Goal: Information Seeking & Learning: Learn about a topic

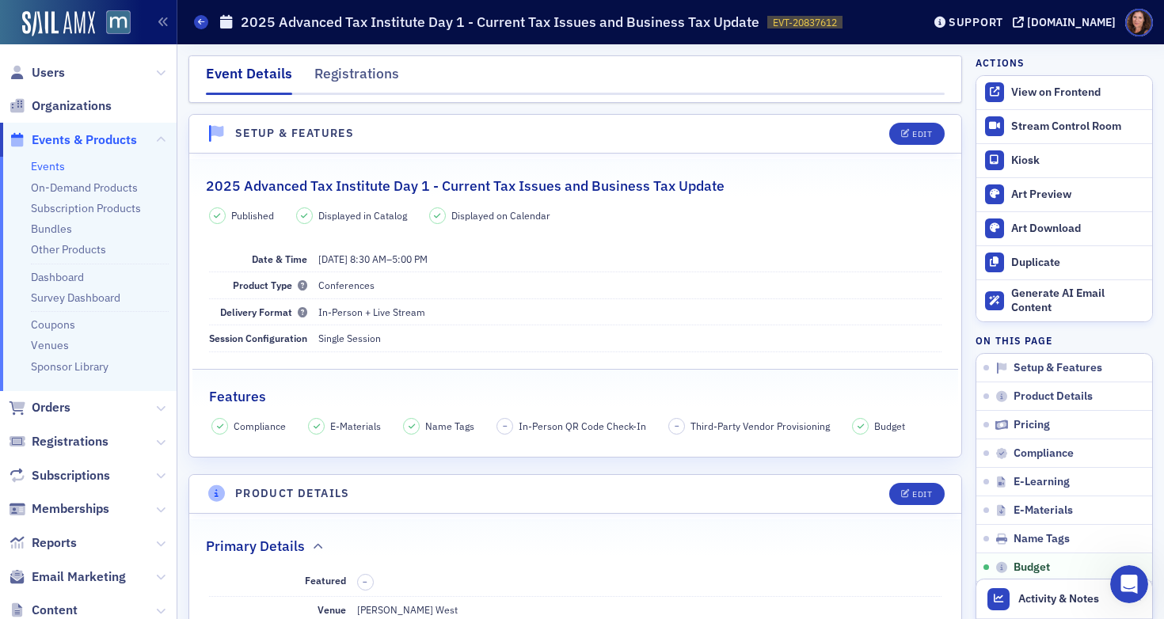
scroll to position [2939, 0]
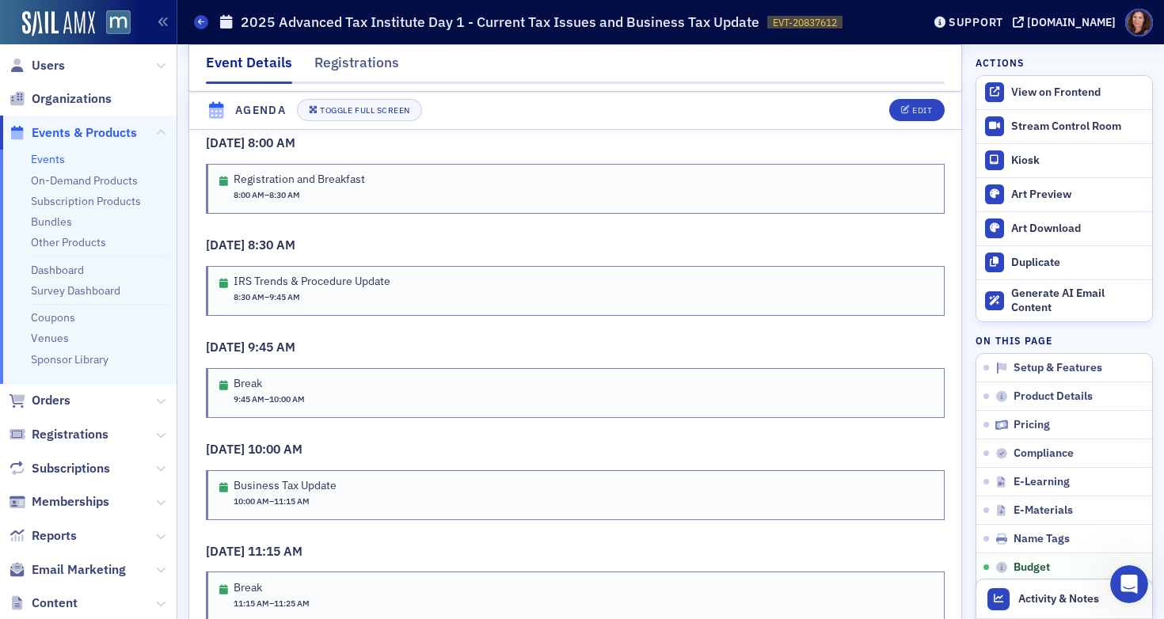
click at [46, 165] on link "Events" at bounding box center [48, 159] width 34 height 14
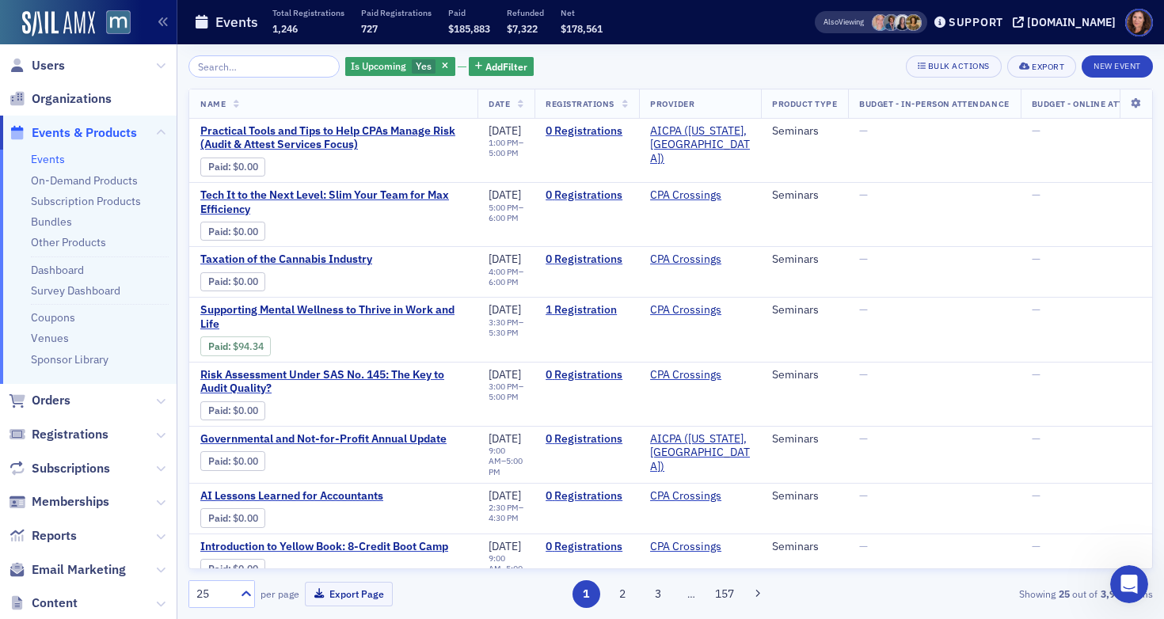
click at [289, 66] on input "search" at bounding box center [263, 66] width 151 height 22
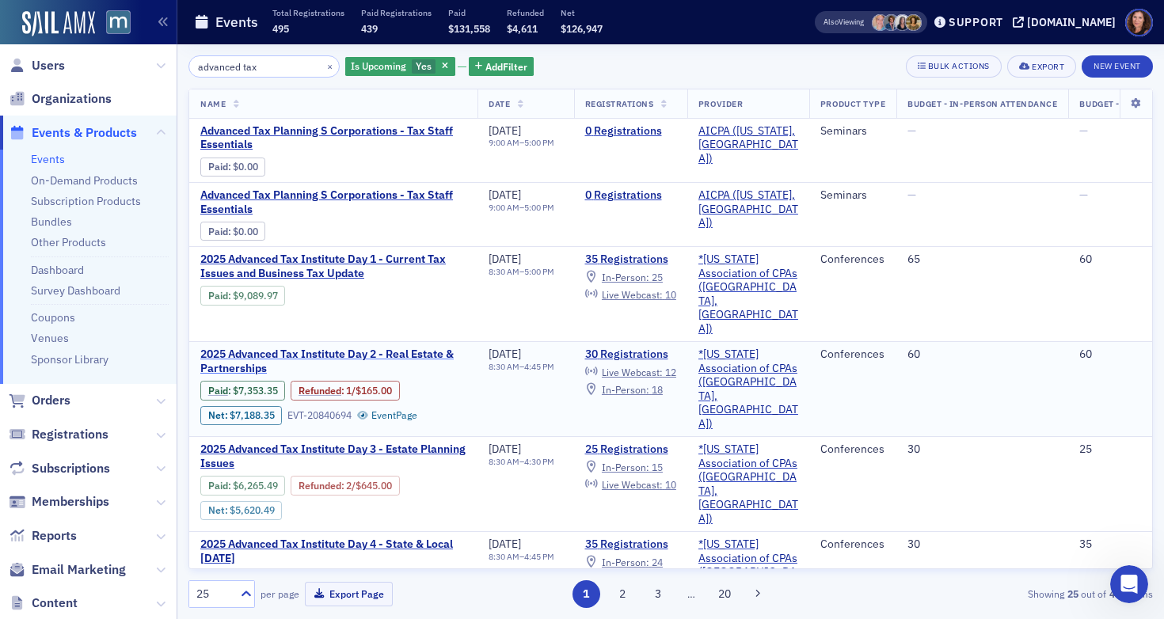
type input "advanced tax"
click at [380, 347] on span "2025 Advanced Tax Institute Day 2 - Real Estate & Partnerships" at bounding box center [333, 361] width 266 height 28
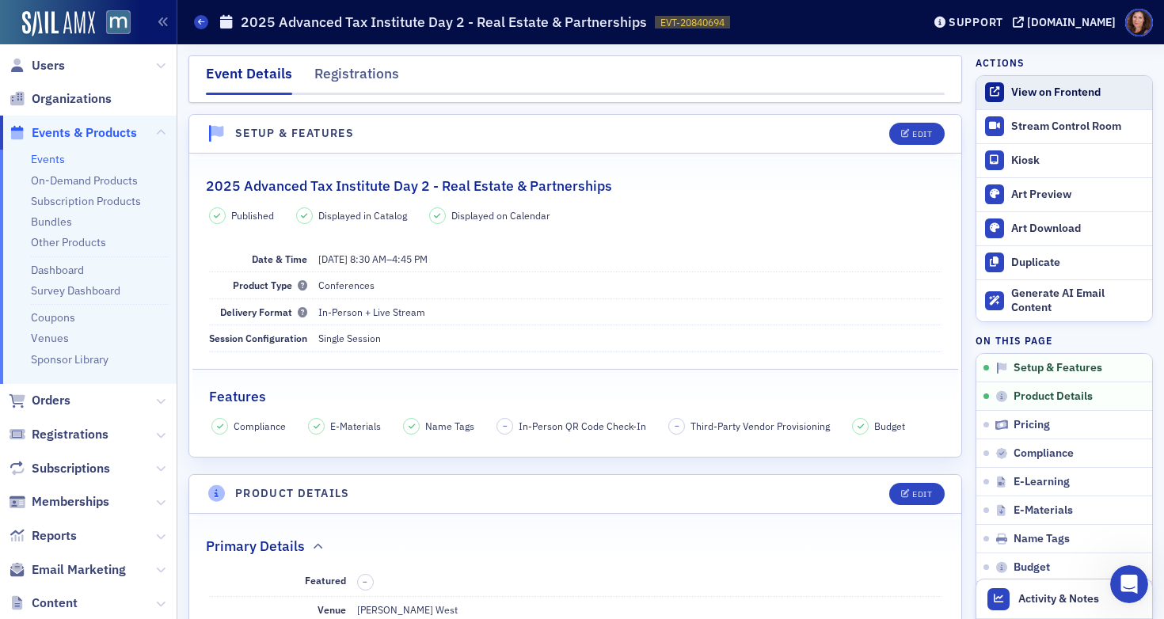
click at [1043, 96] on div "View on Frontend" at bounding box center [1077, 92] width 133 height 14
click at [59, 153] on link "Events" at bounding box center [48, 159] width 34 height 14
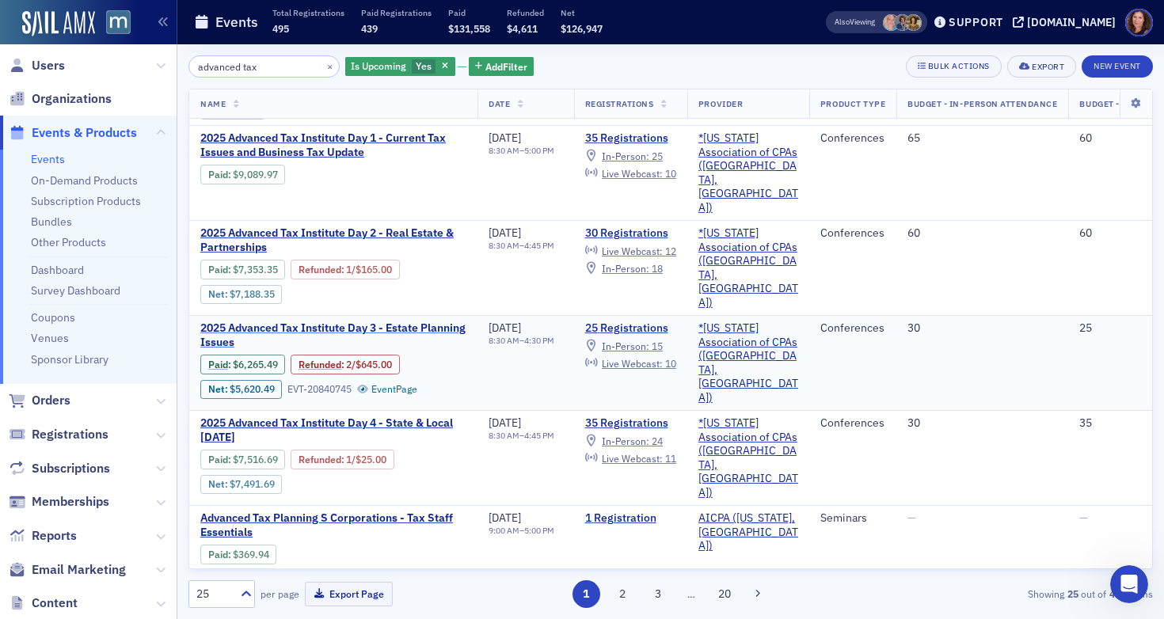
scroll to position [126, 0]
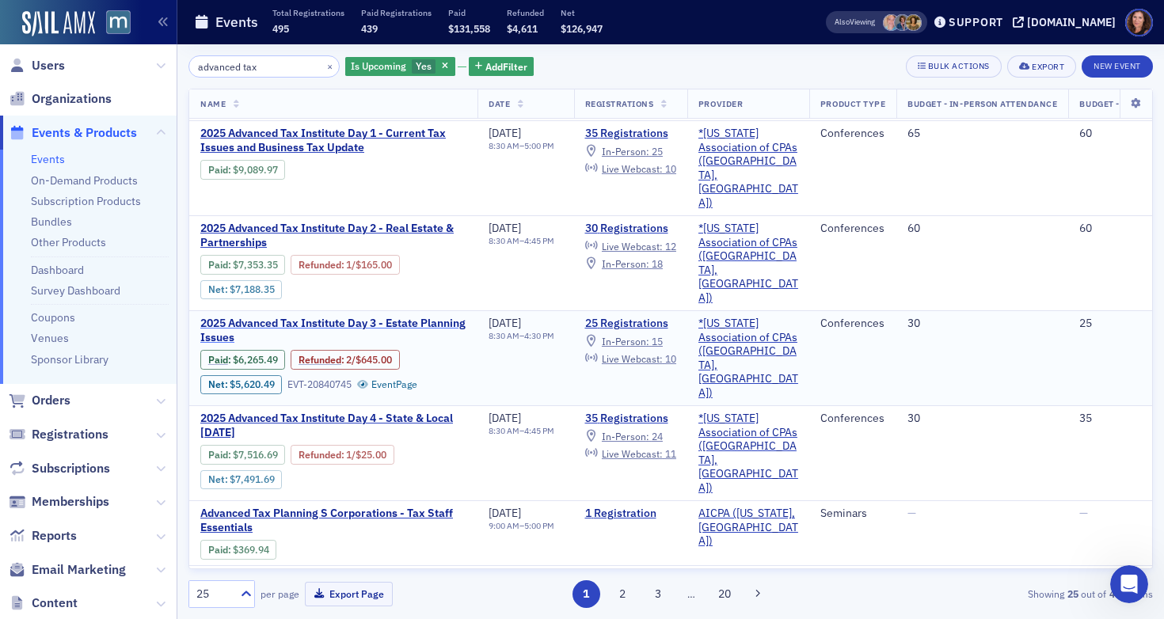
click at [377, 317] on span "2025 Advanced Tax Institute Day 3 - Estate Planning Issues" at bounding box center [333, 331] width 266 height 28
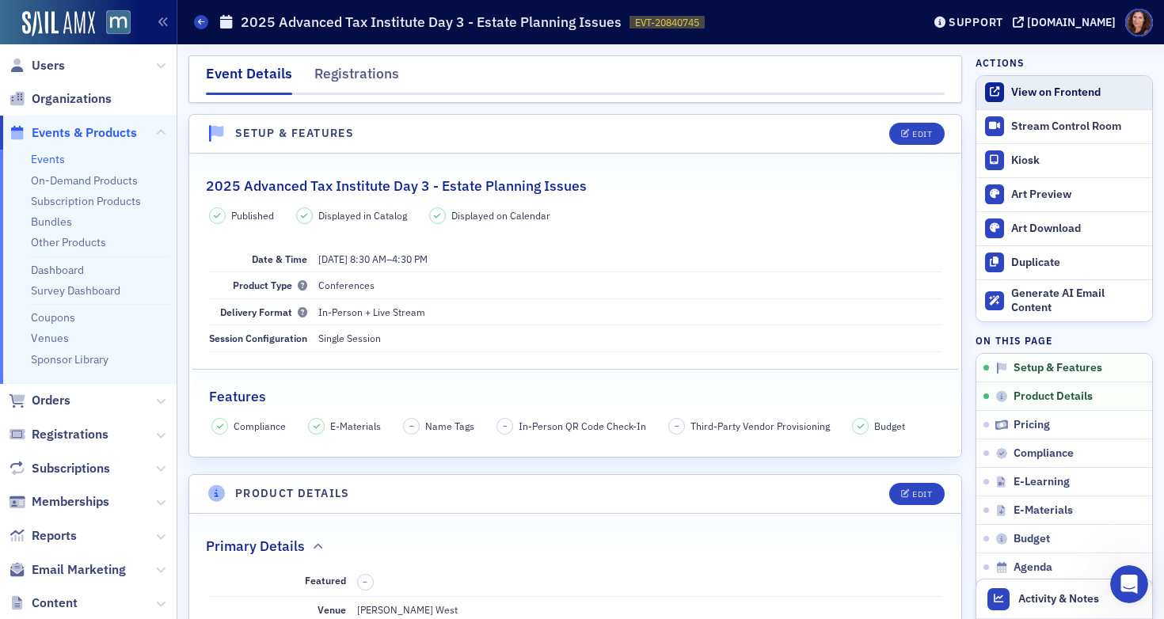
click at [1023, 84] on link "View on Frontend" at bounding box center [1064, 92] width 176 height 33
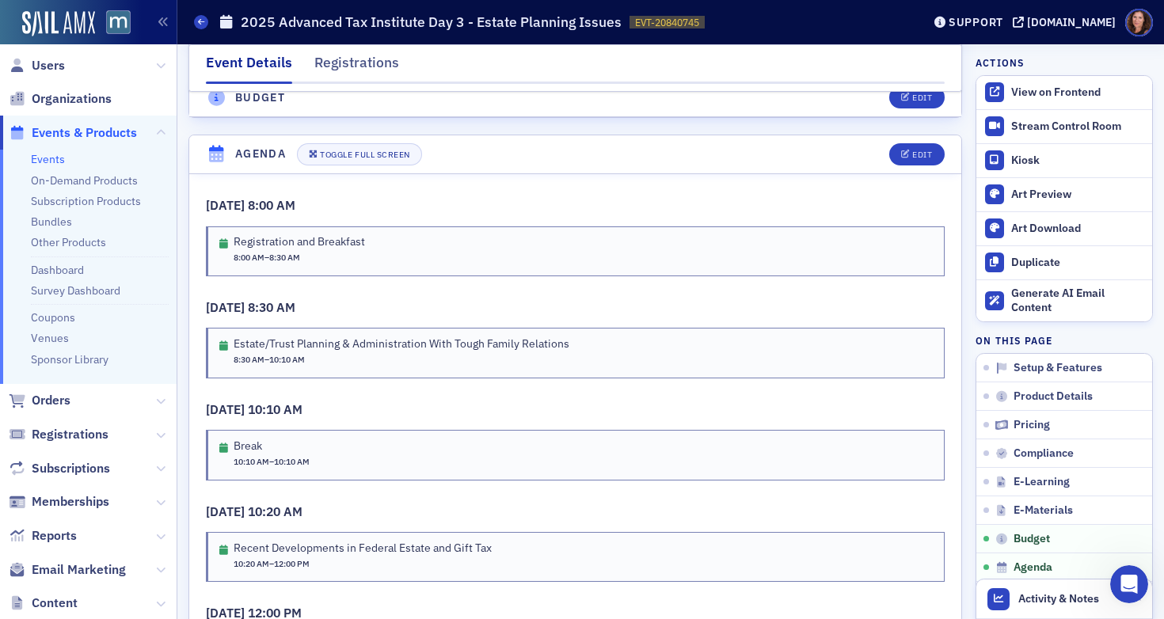
scroll to position [2745, 0]
click at [912, 158] on div "Edit" at bounding box center [922, 153] width 20 height 9
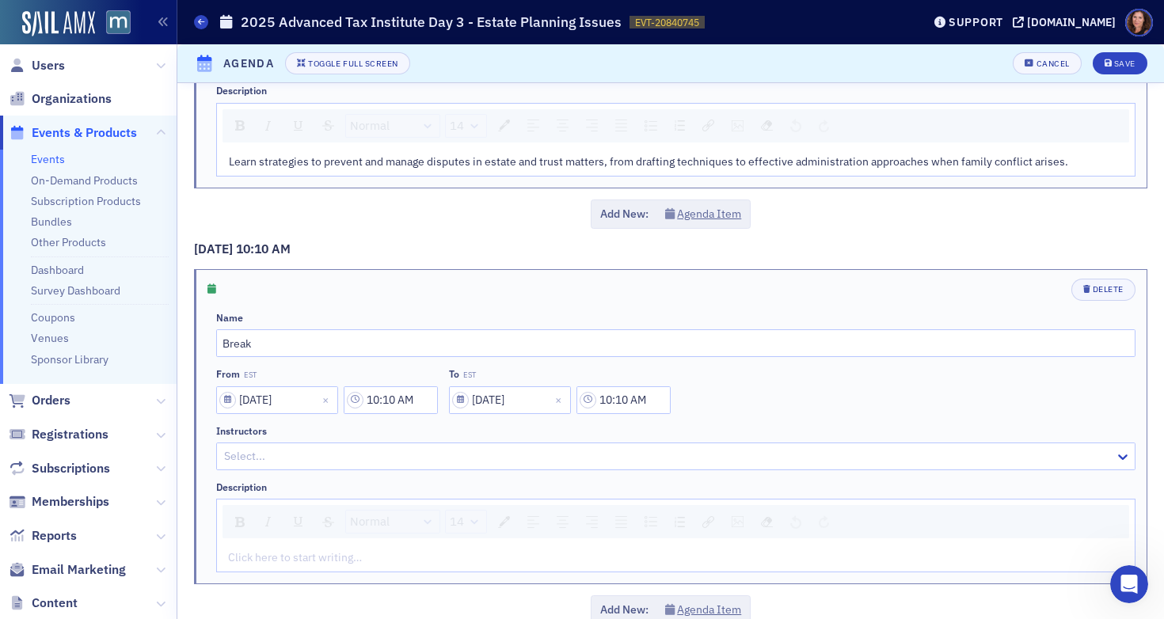
scroll to position [671, 0]
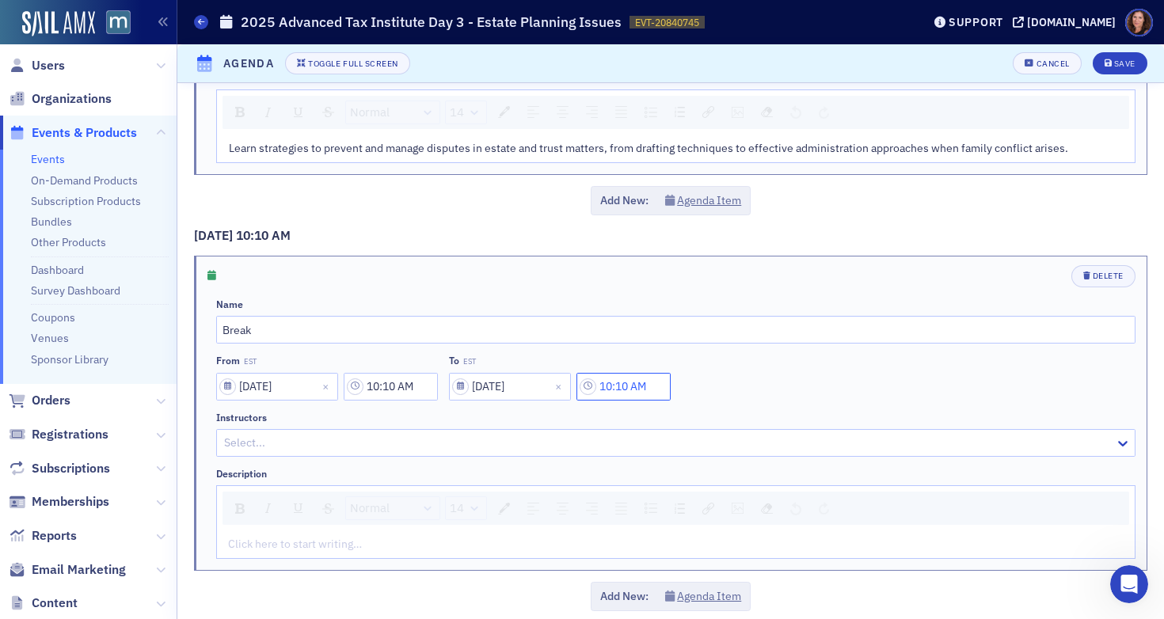
click at [633, 384] on input "10:10 AM" at bounding box center [623, 387] width 94 height 28
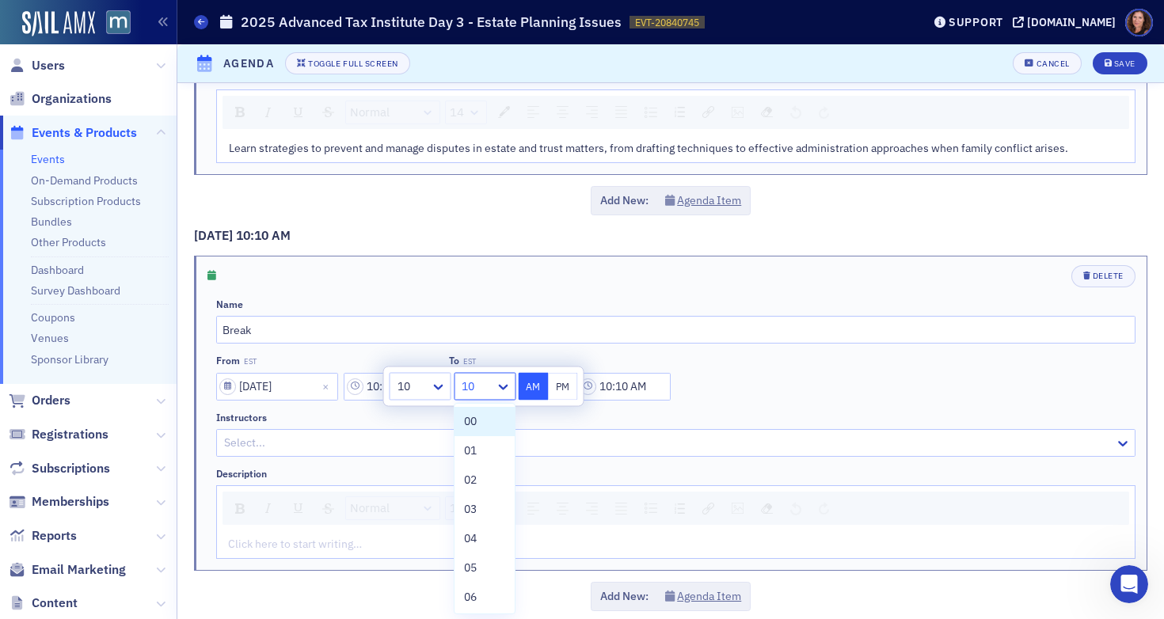
click at [495, 387] on div "10" at bounding box center [474, 386] width 40 height 23
click at [477, 537] on div "20" at bounding box center [484, 534] width 41 height 17
type input "10:20 AM"
click at [800, 405] on div "Name Break From EST [DATE] 10:10 AM To EST [DATE] 10:20 AM Instructors Select..…" at bounding box center [675, 428] width 919 height 260
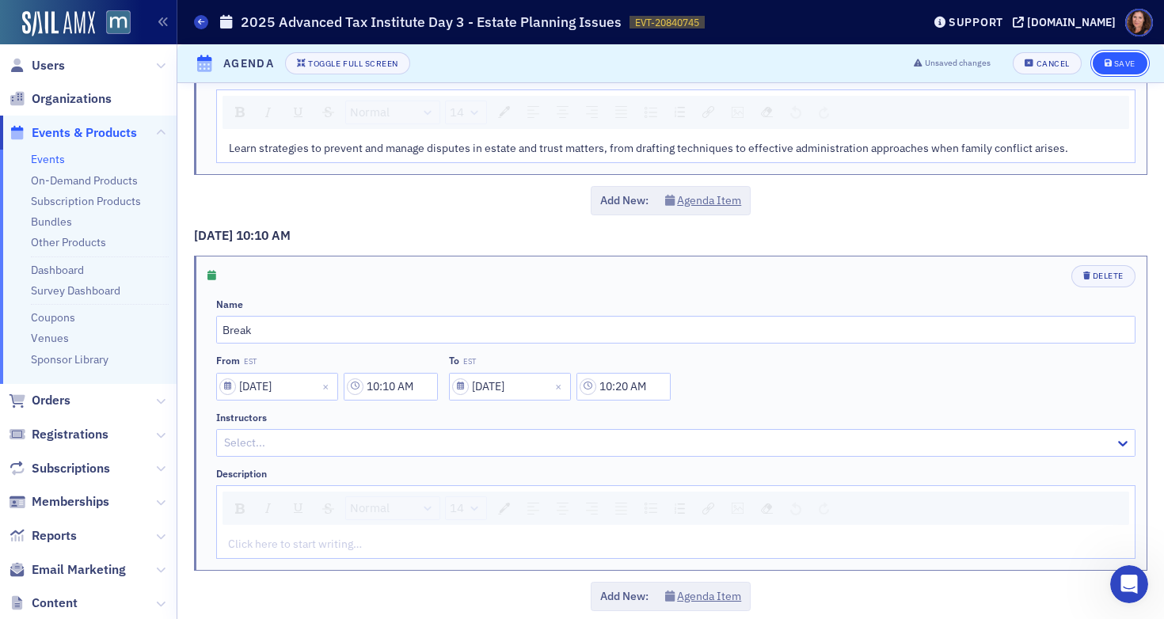
click at [1114, 59] on div "Save" at bounding box center [1124, 63] width 21 height 9
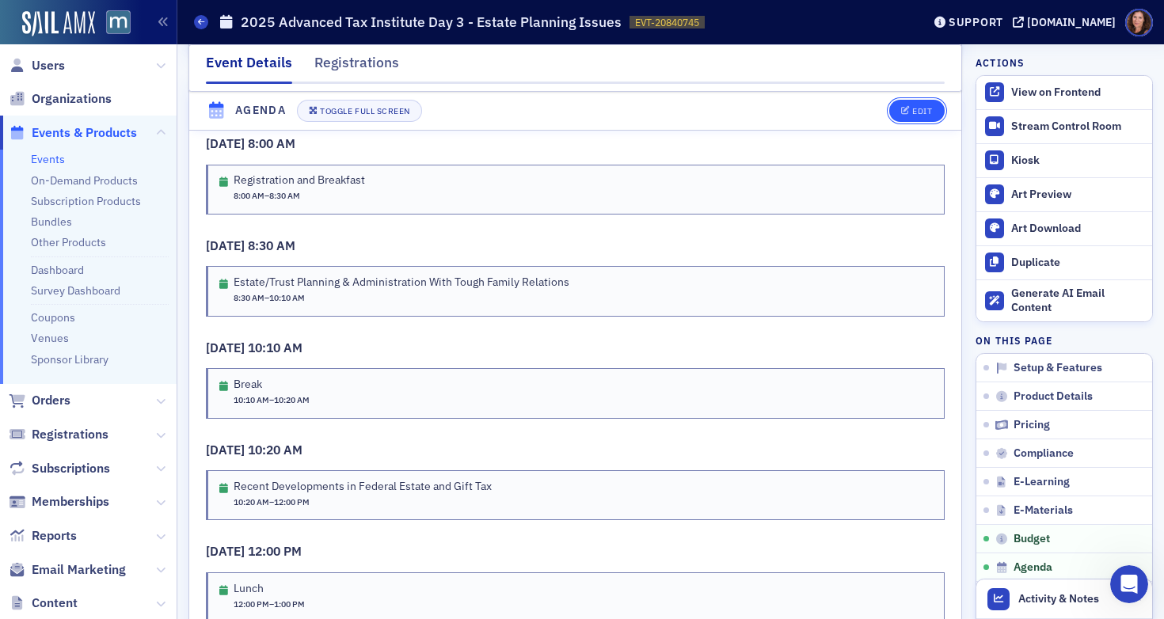
click at [912, 110] on div "Edit" at bounding box center [922, 111] width 20 height 9
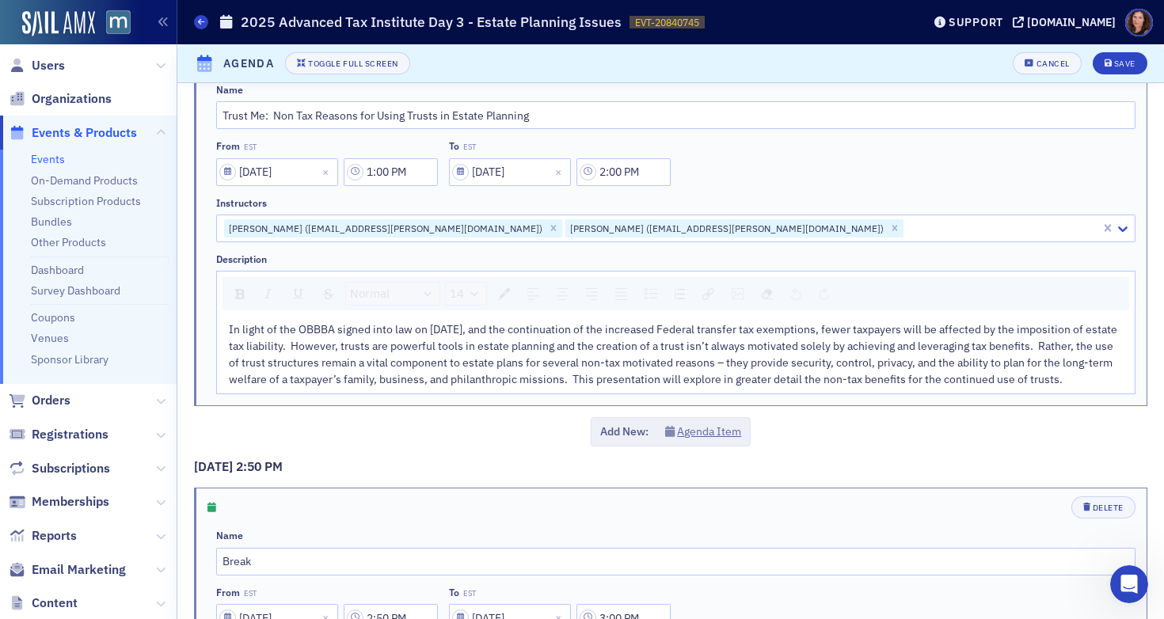
scroll to position [2100, 0]
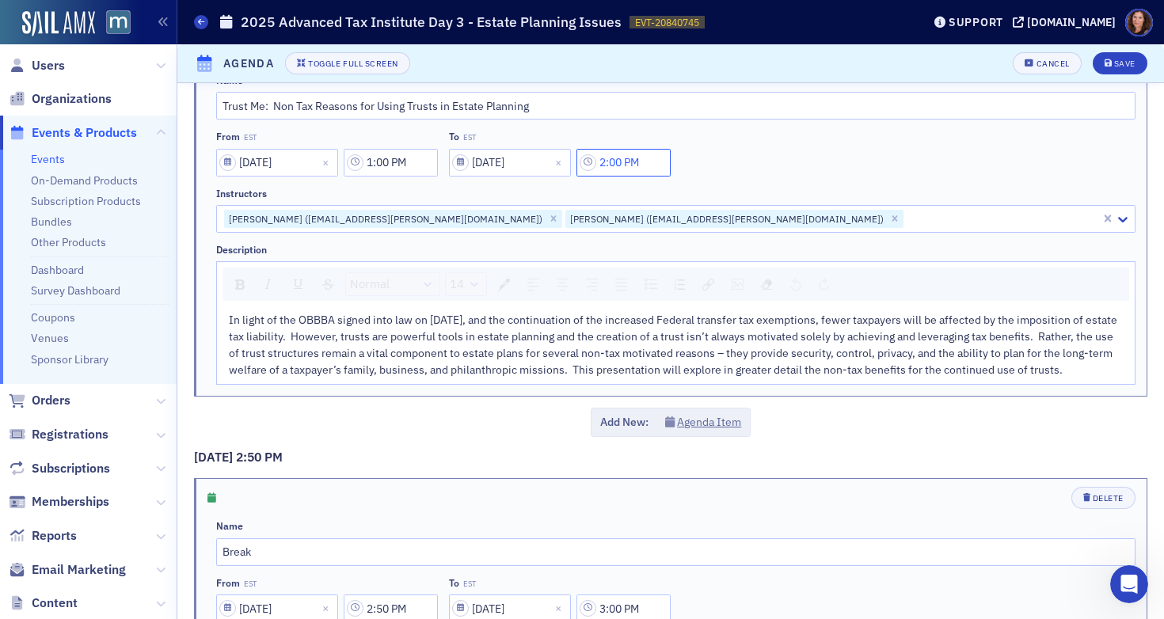
click at [627, 165] on input "2:00 PM" at bounding box center [623, 163] width 94 height 28
click at [635, 194] on div at bounding box center [619, 197] width 36 height 20
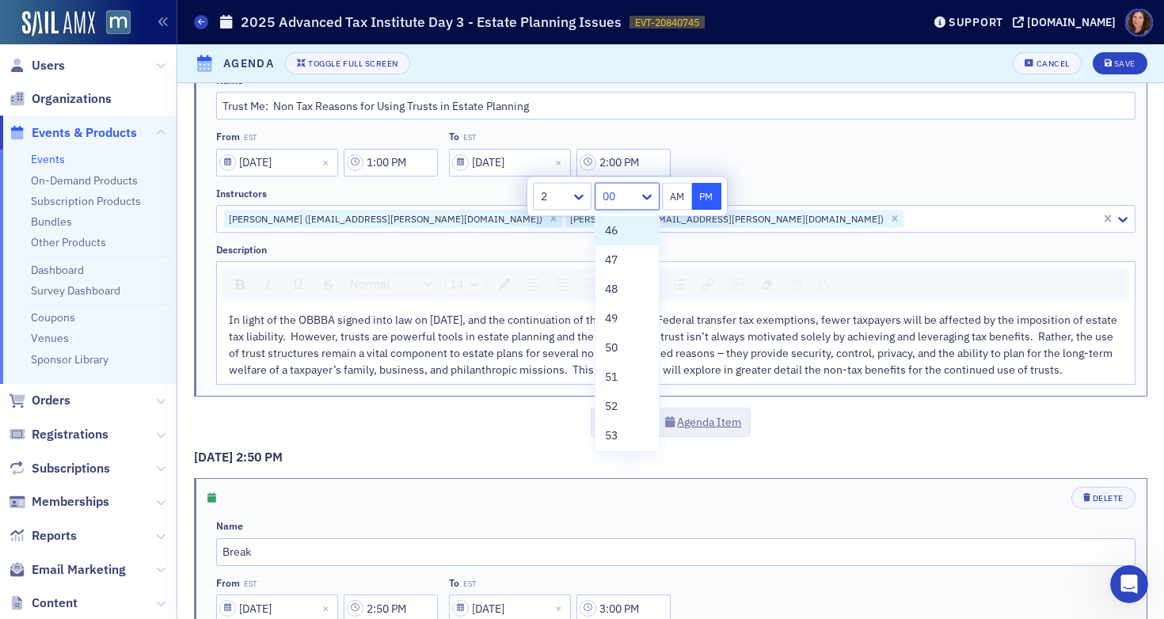
scroll to position [1349, 0]
click at [623, 347] on div "50" at bounding box center [627, 347] width 44 height 17
type input "2:50 PM"
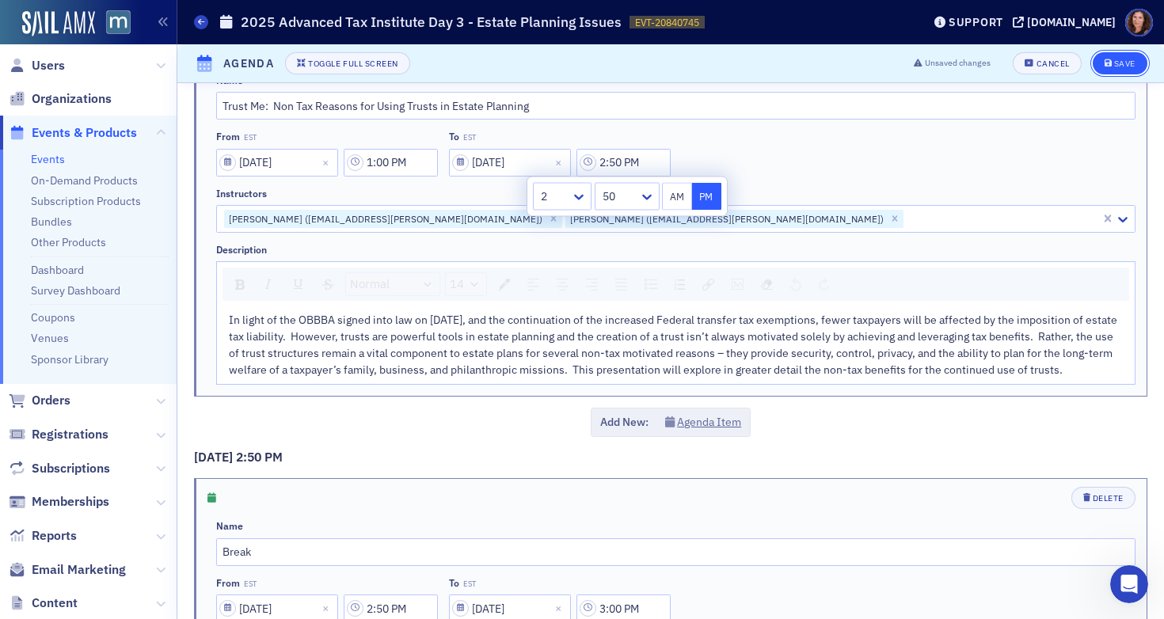
click at [1104, 64] on icon "submit" at bounding box center [1108, 63] width 8 height 9
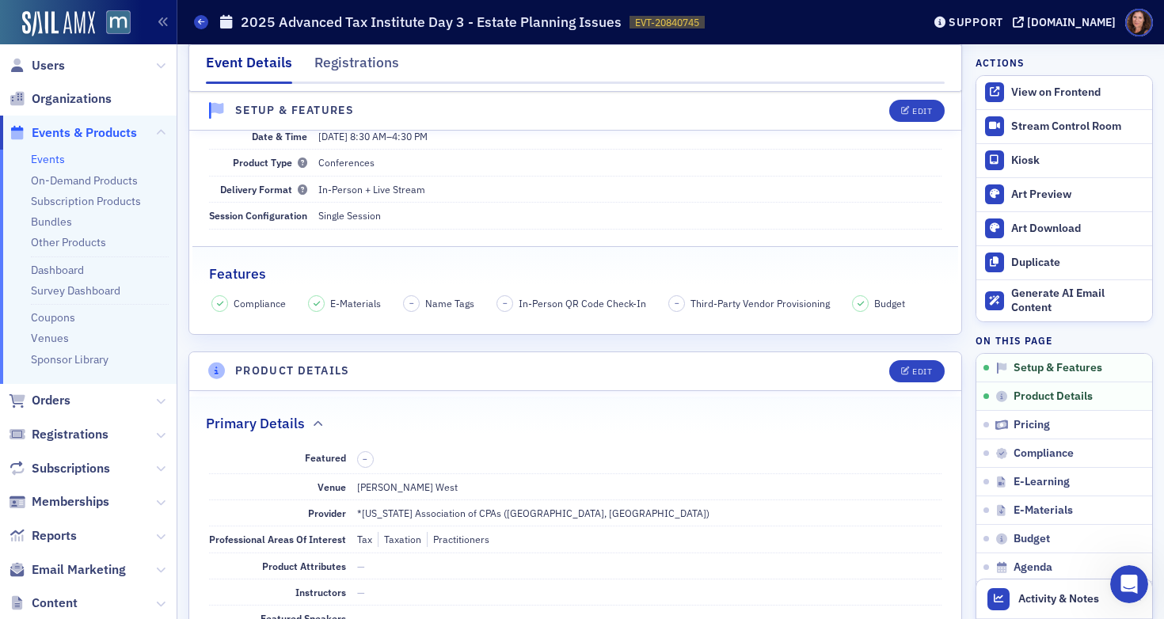
scroll to position [0, 0]
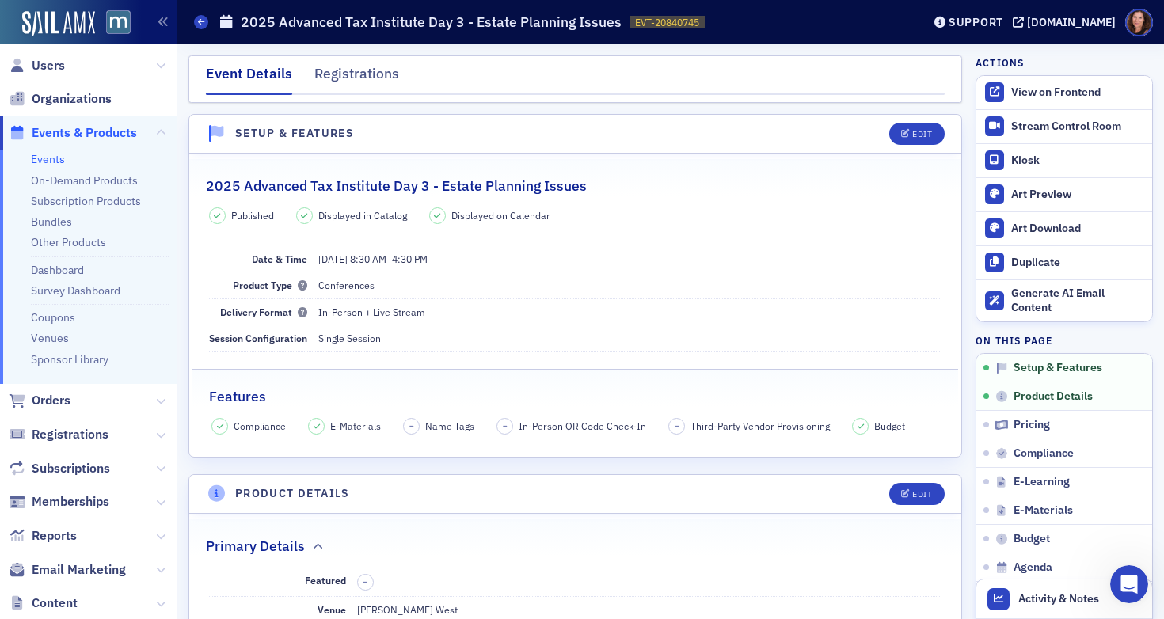
click at [52, 159] on link "Events" at bounding box center [48, 159] width 34 height 14
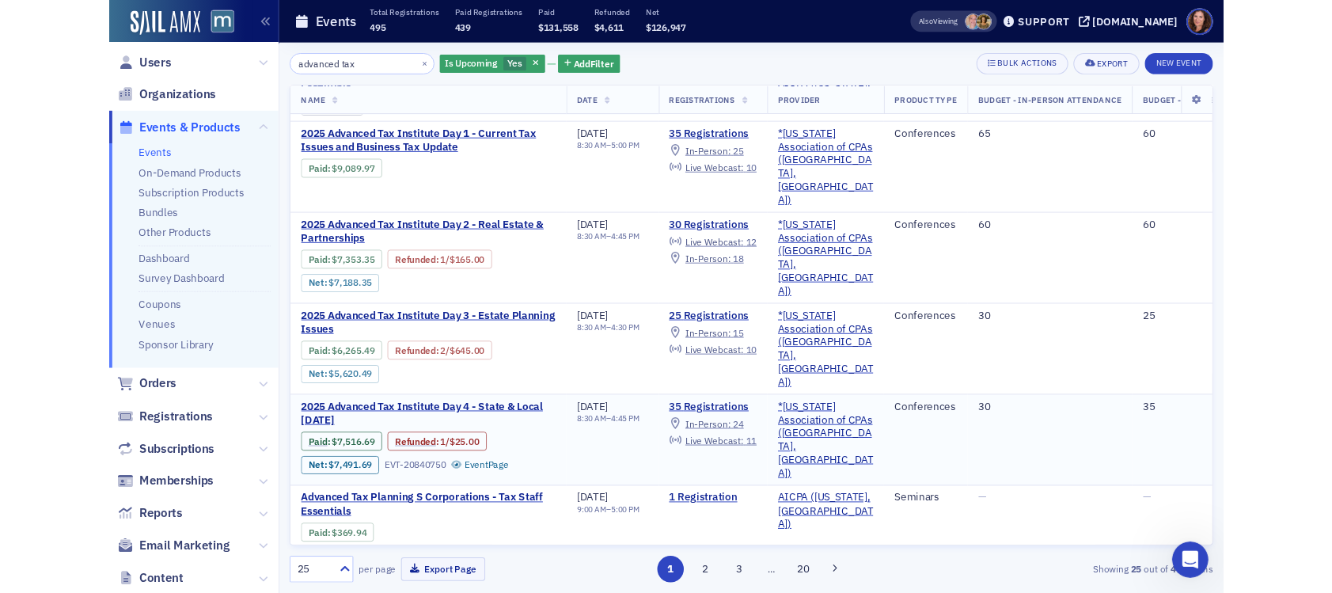
scroll to position [123, 0]
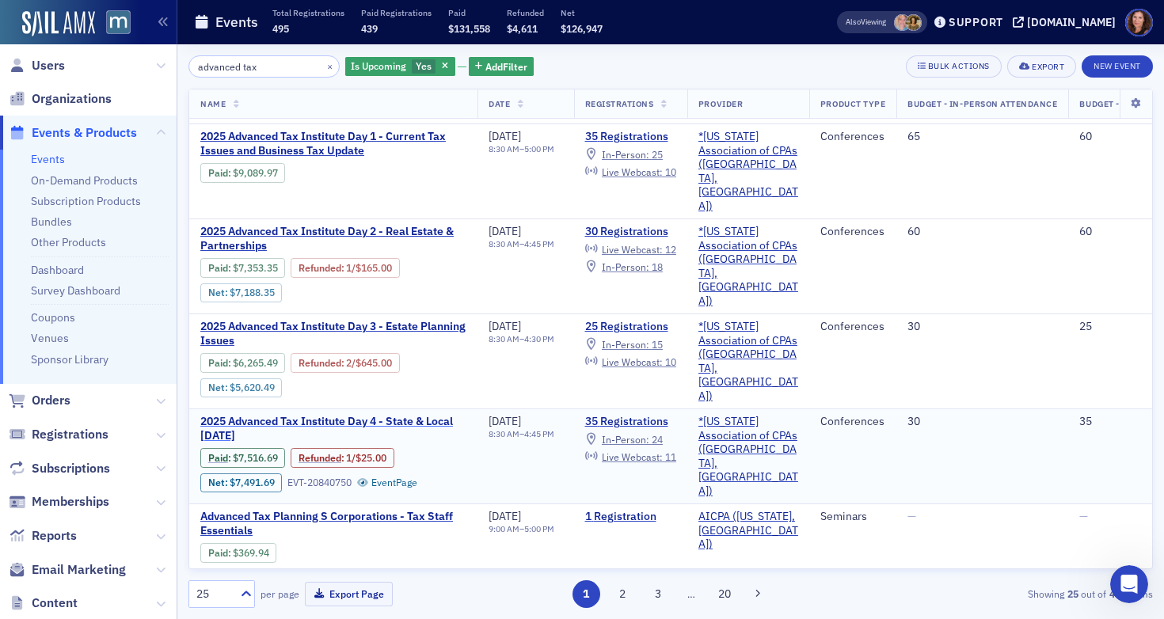
click at [328, 415] on span "2025 Advanced Tax Institute Day 4 - State & Local [DATE]" at bounding box center [333, 429] width 266 height 28
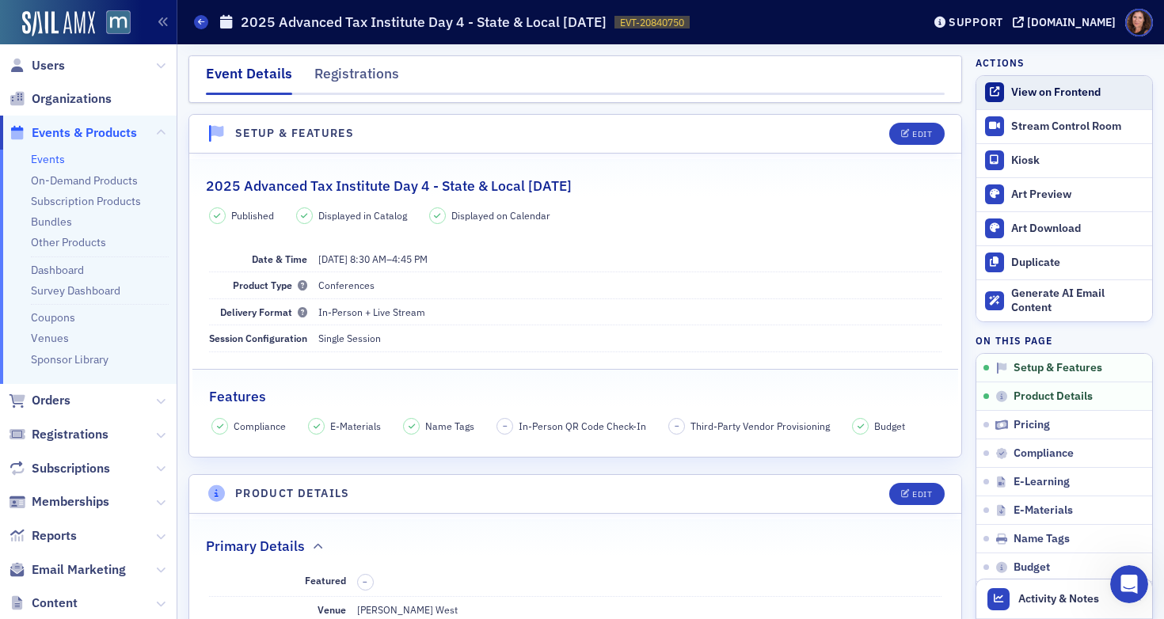
click at [1011, 95] on div "View on Frontend" at bounding box center [1077, 92] width 133 height 14
click at [1011, 91] on div "View on Frontend" at bounding box center [1077, 92] width 133 height 14
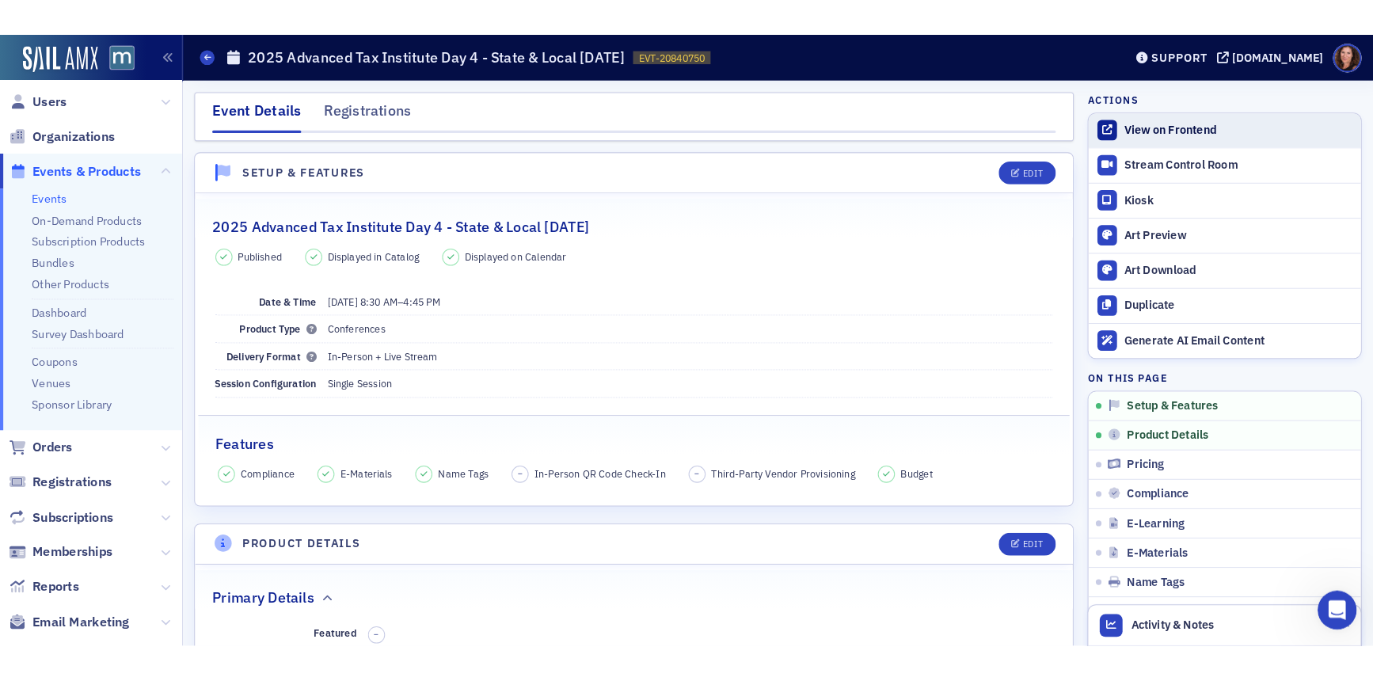
scroll to position [7, 0]
